Goal: Find specific page/section

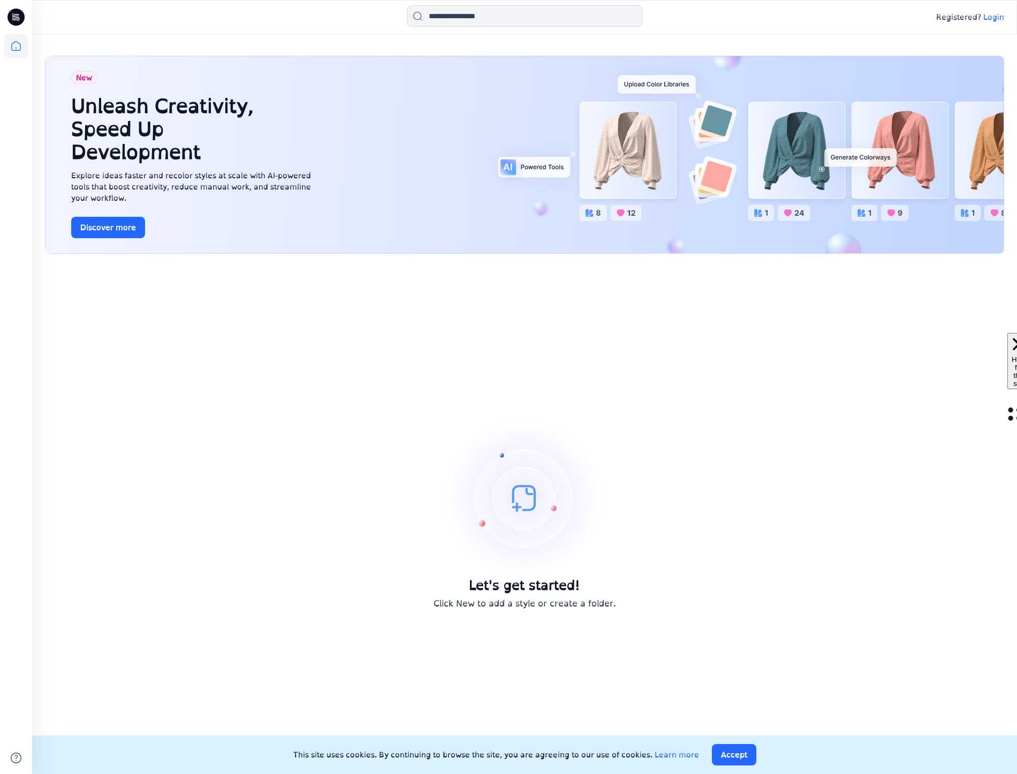
click at [1002, 16] on p "Login" at bounding box center [994, 17] width 21 height 11
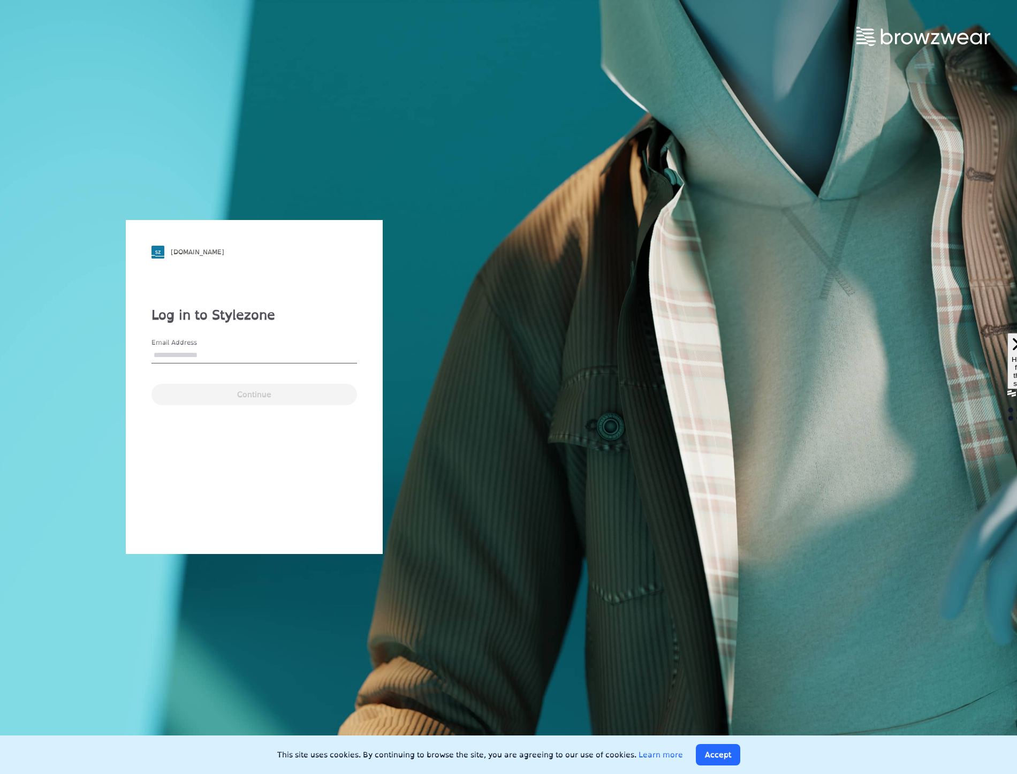
type input "**********"
click at [280, 388] on button "Continue" at bounding box center [255, 394] width 206 height 21
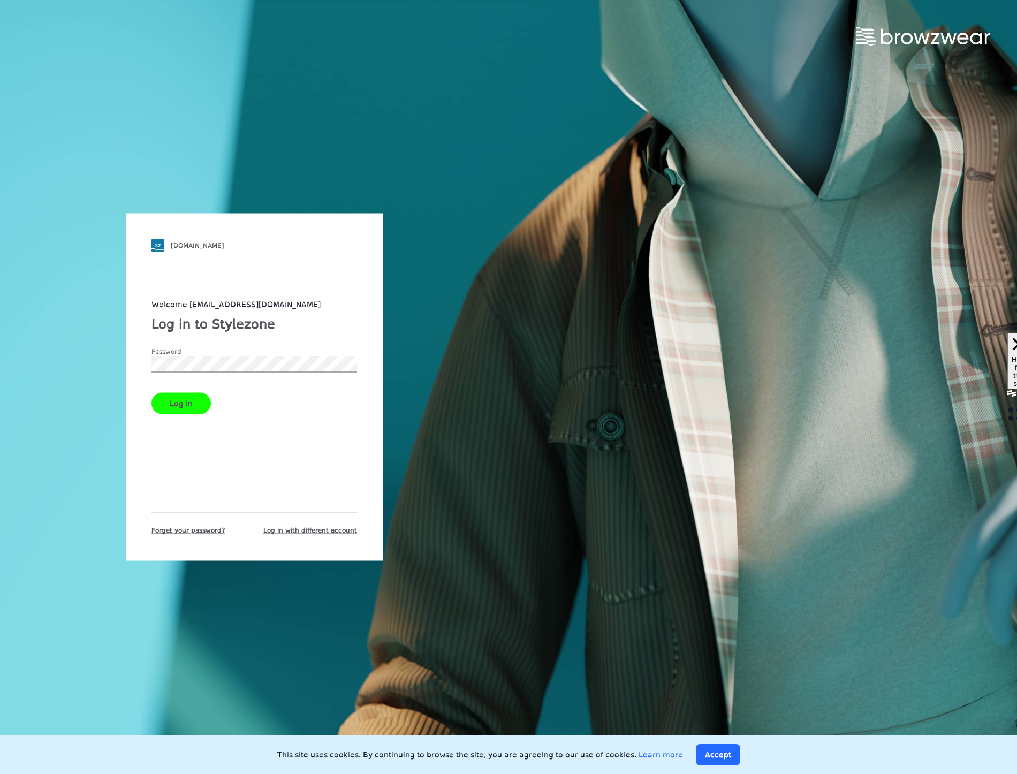
click at [174, 411] on button "Log in" at bounding box center [181, 403] width 59 height 21
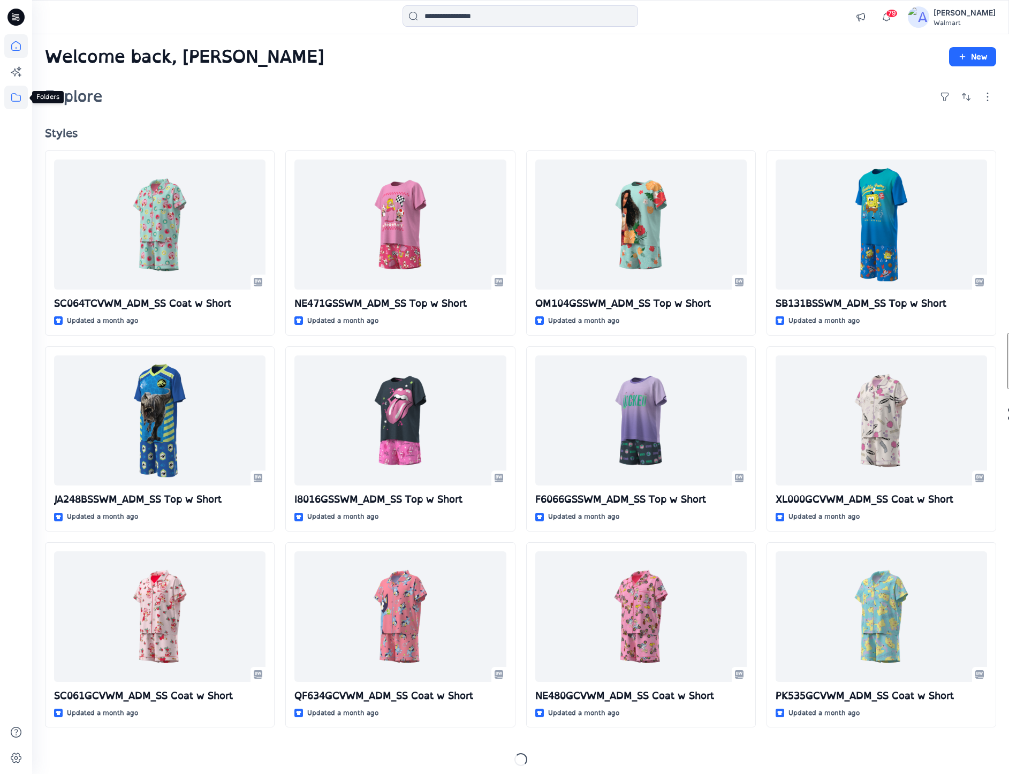
click at [19, 99] on icon at bounding box center [16, 98] width 24 height 24
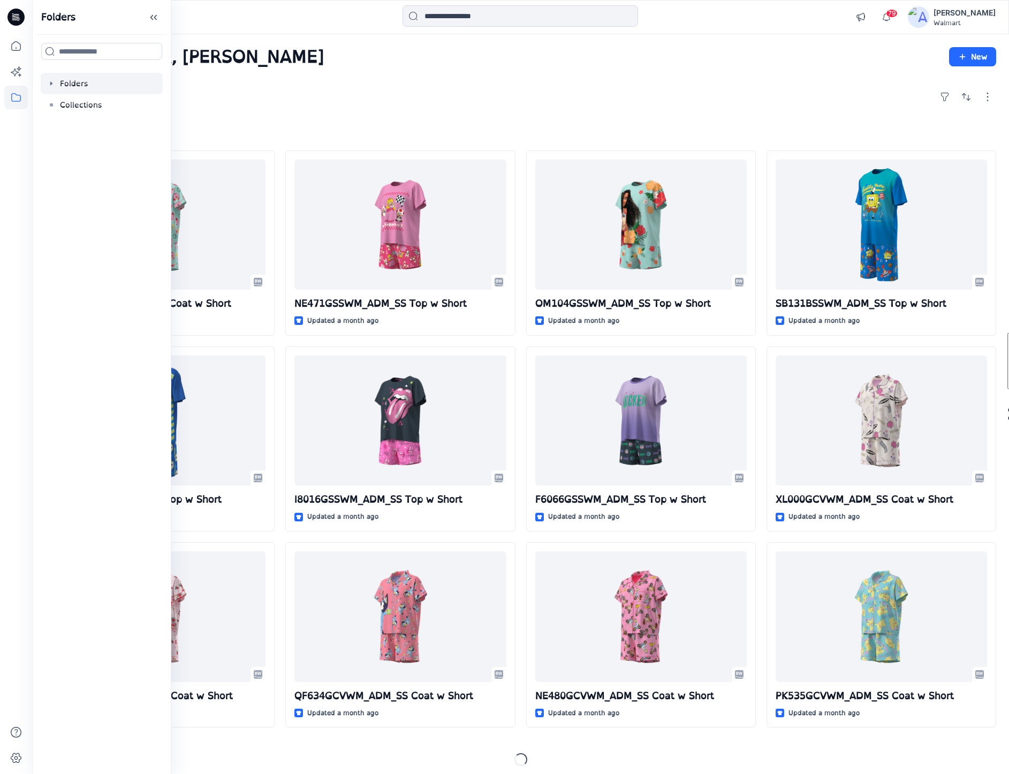
click at [105, 84] on div at bounding box center [102, 83] width 122 height 21
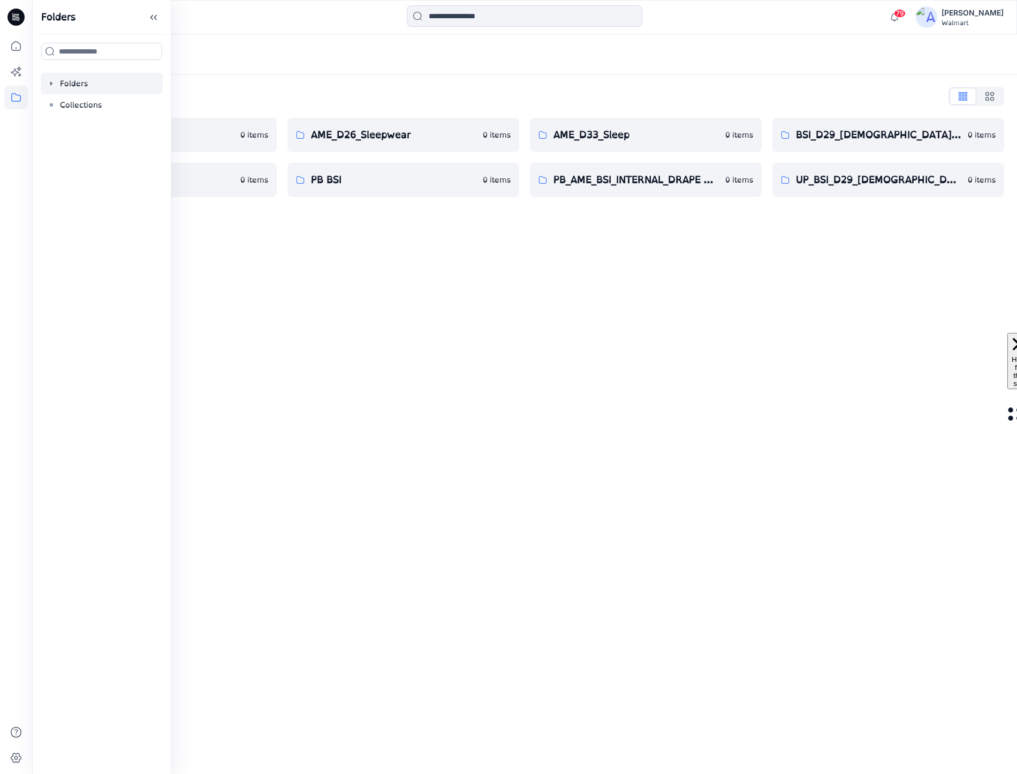
click at [492, 282] on div "Folders Folders List AME_D24_Boys Sleep 0 items PB AME - Archived 0 items AME_D…" at bounding box center [524, 404] width 985 height 740
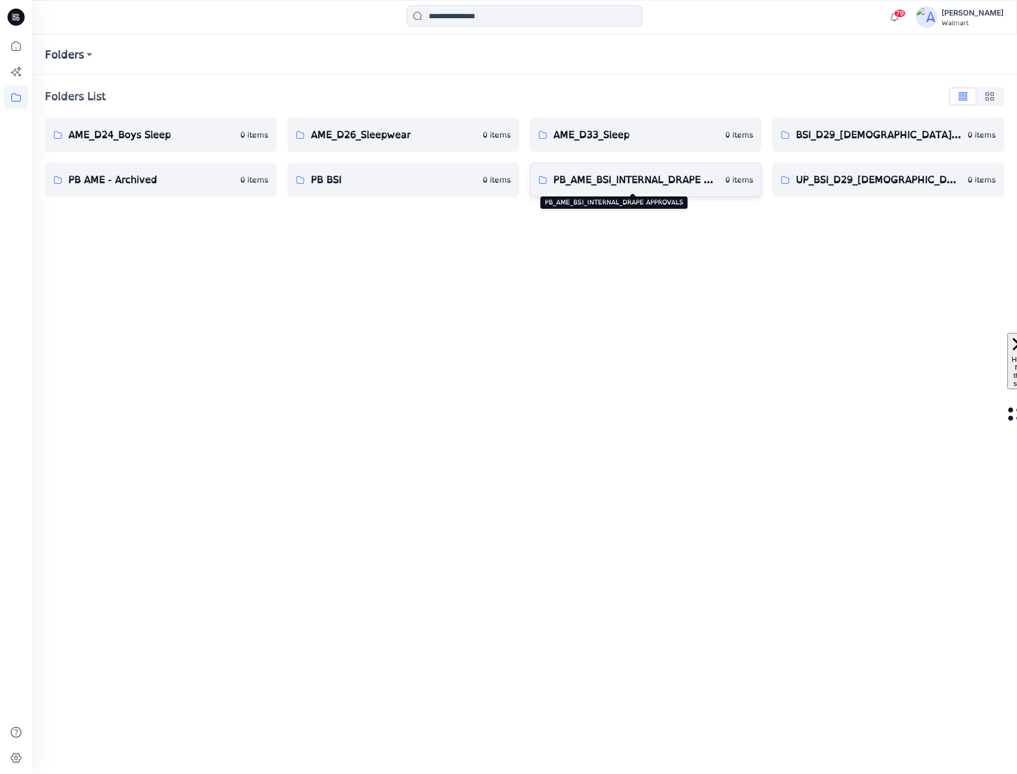
click at [679, 186] on p "PB_AME_BSI_INTERNAL_DRAPE APPROVALS" at bounding box center [636, 179] width 165 height 15
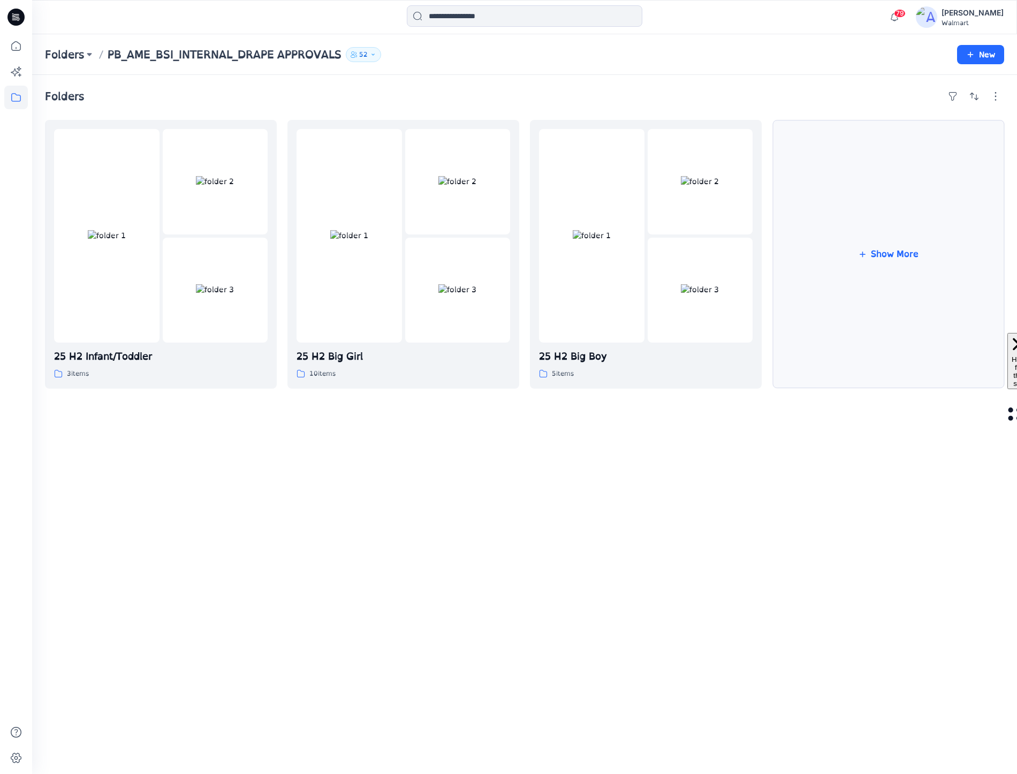
click at [889, 265] on button "Show More" at bounding box center [889, 254] width 232 height 269
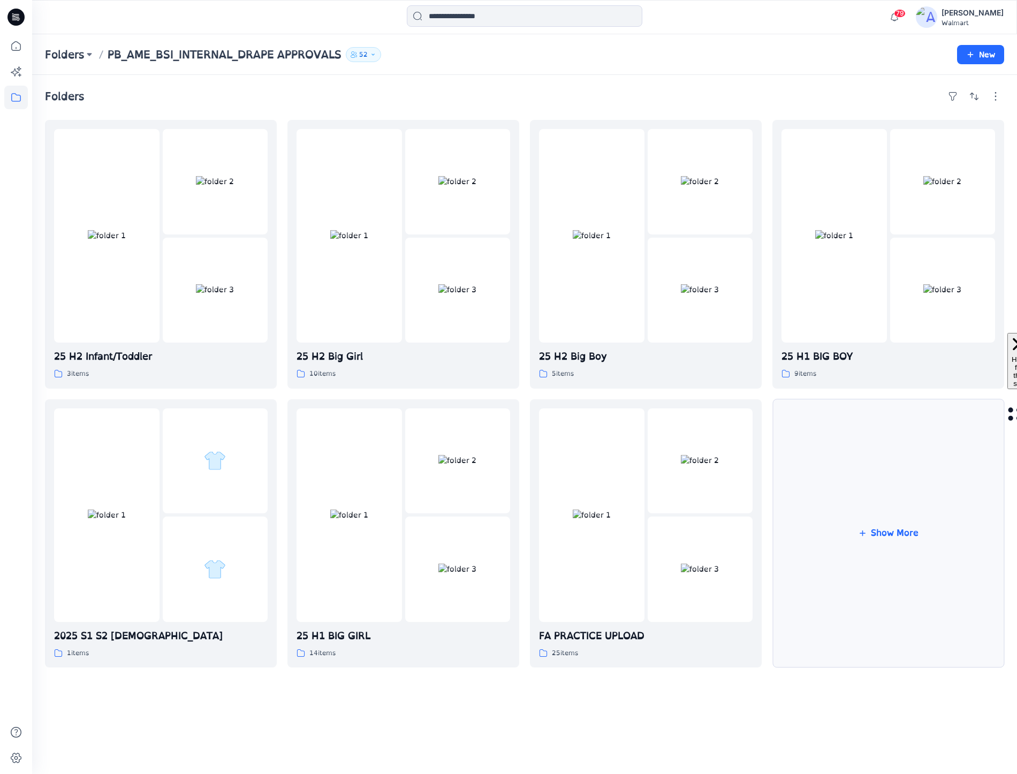
click at [884, 486] on button "Show More" at bounding box center [889, 533] width 232 height 269
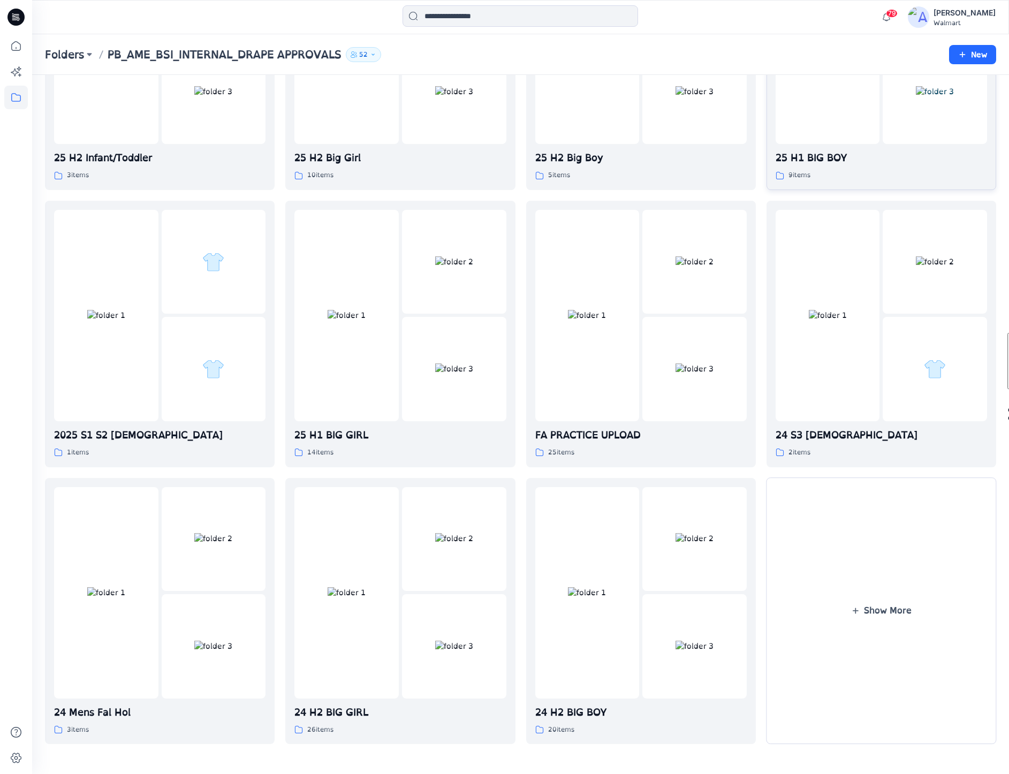
scroll to position [236, 0]
click at [684, 533] on img at bounding box center [695, 538] width 38 height 11
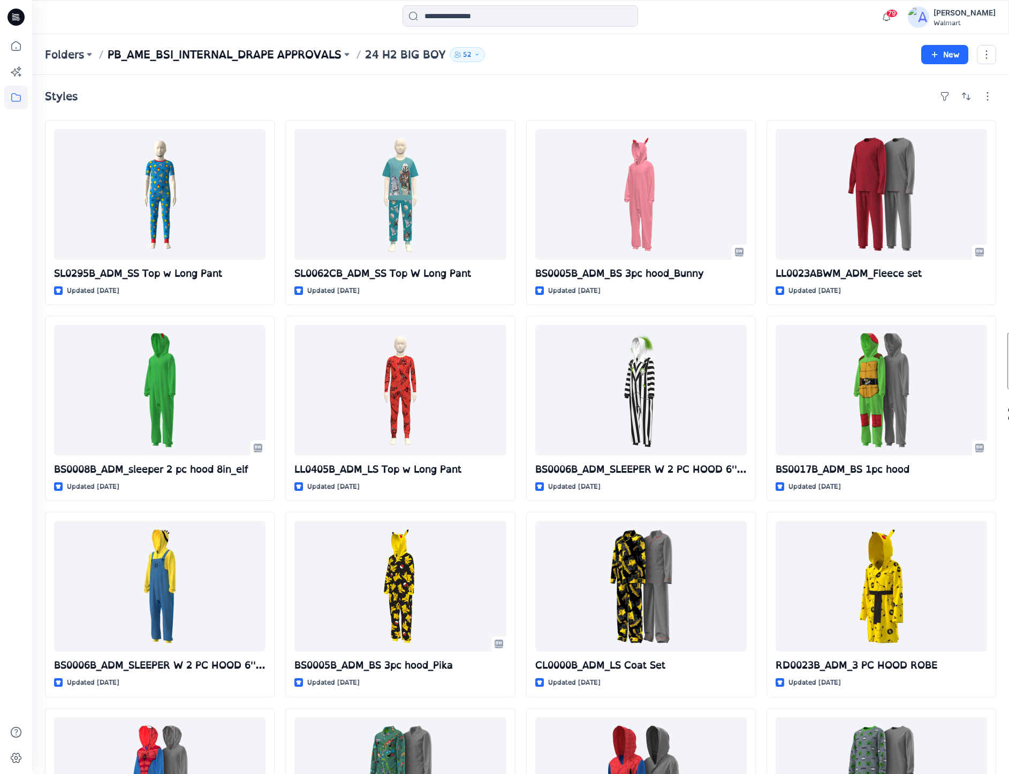
click at [291, 54] on p "PB_AME_BSI_INTERNAL_DRAPE APPROVALS" at bounding box center [225, 54] width 234 height 15
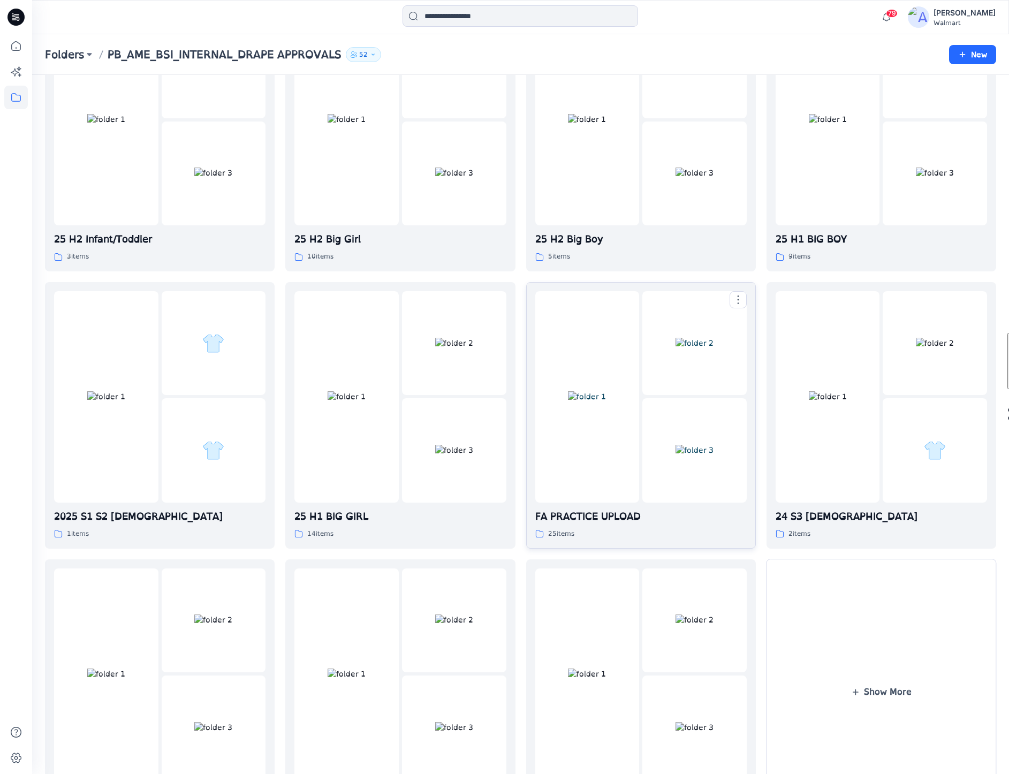
scroll to position [236, 0]
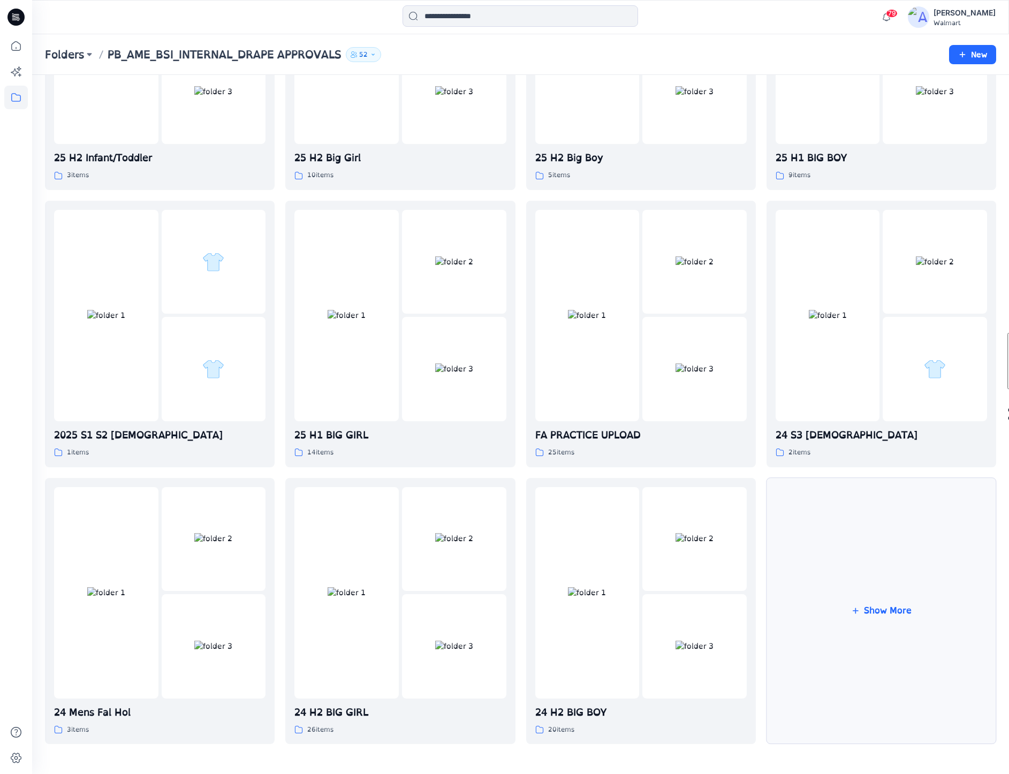
click at [830, 518] on button "Show More" at bounding box center [882, 611] width 230 height 267
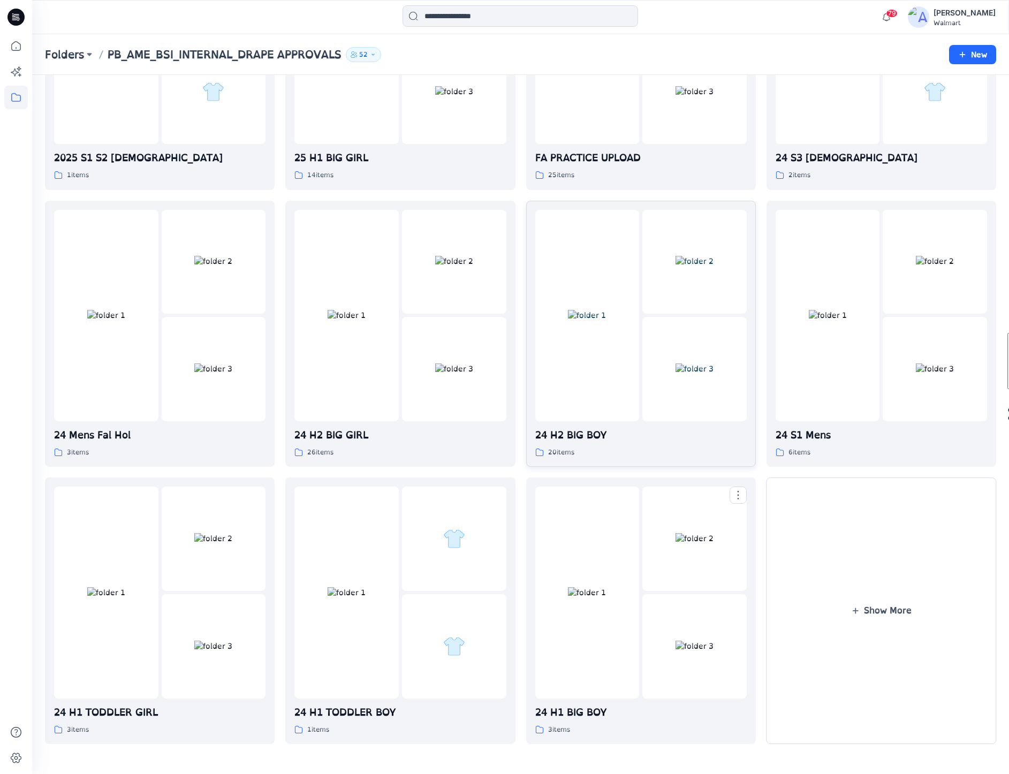
scroll to position [521, 0]
click at [851, 558] on button "Show More" at bounding box center [882, 611] width 230 height 267
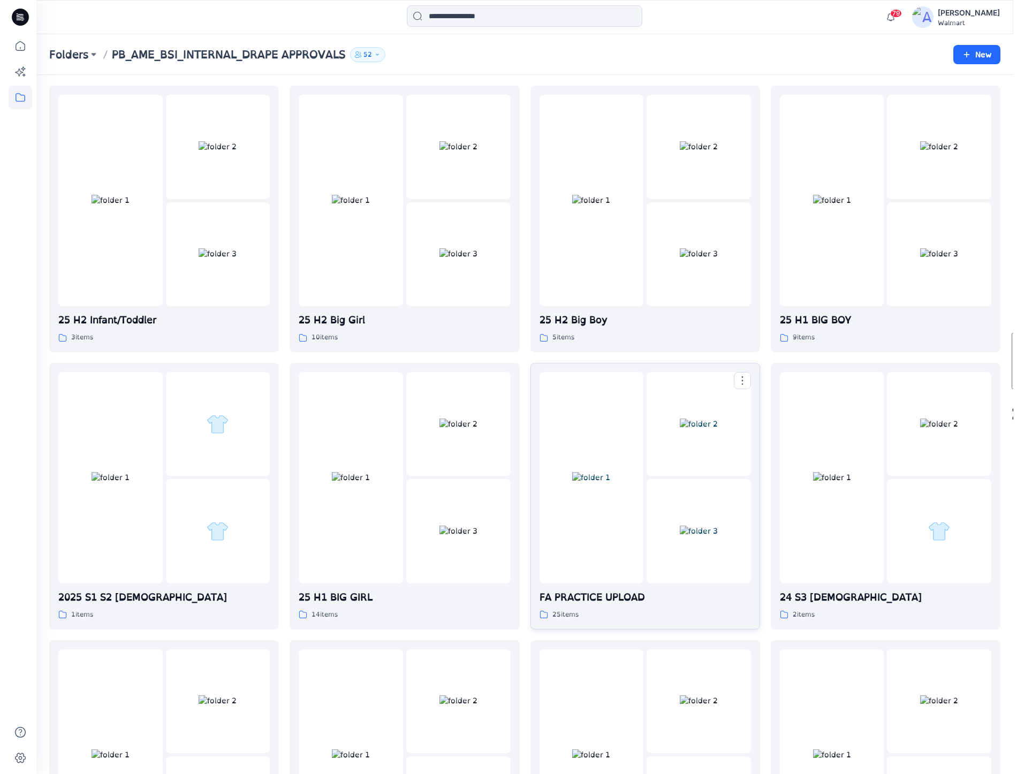
scroll to position [0, 0]
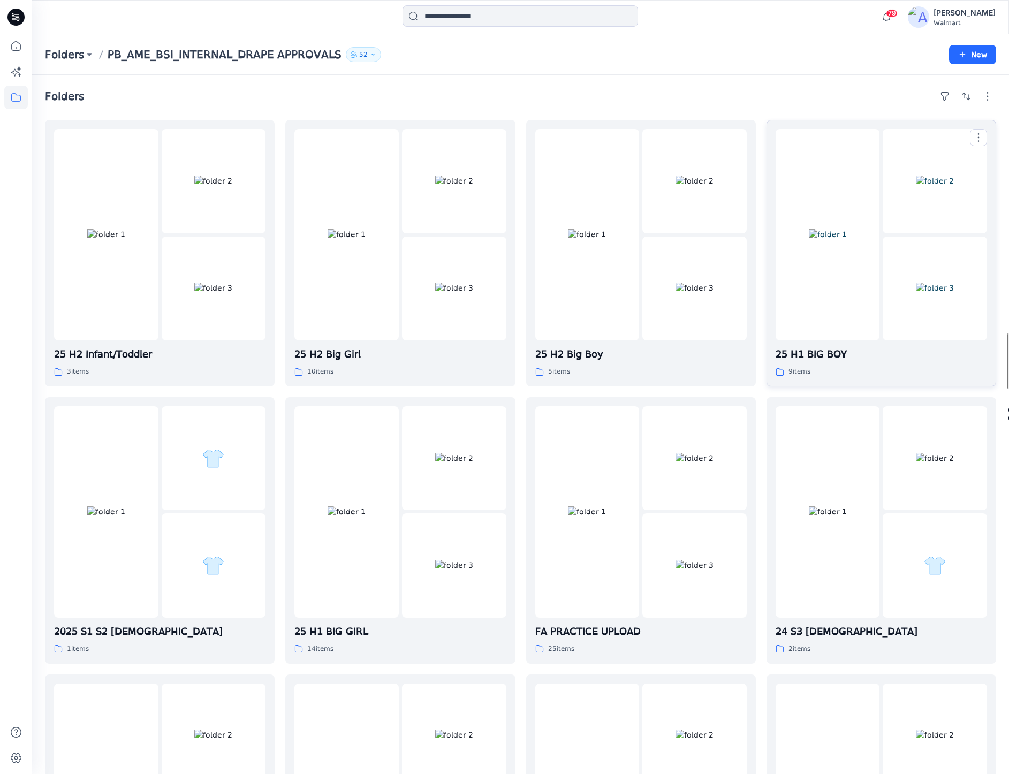
click at [838, 240] on img at bounding box center [828, 234] width 38 height 11
